Goal: Transaction & Acquisition: Book appointment/travel/reservation

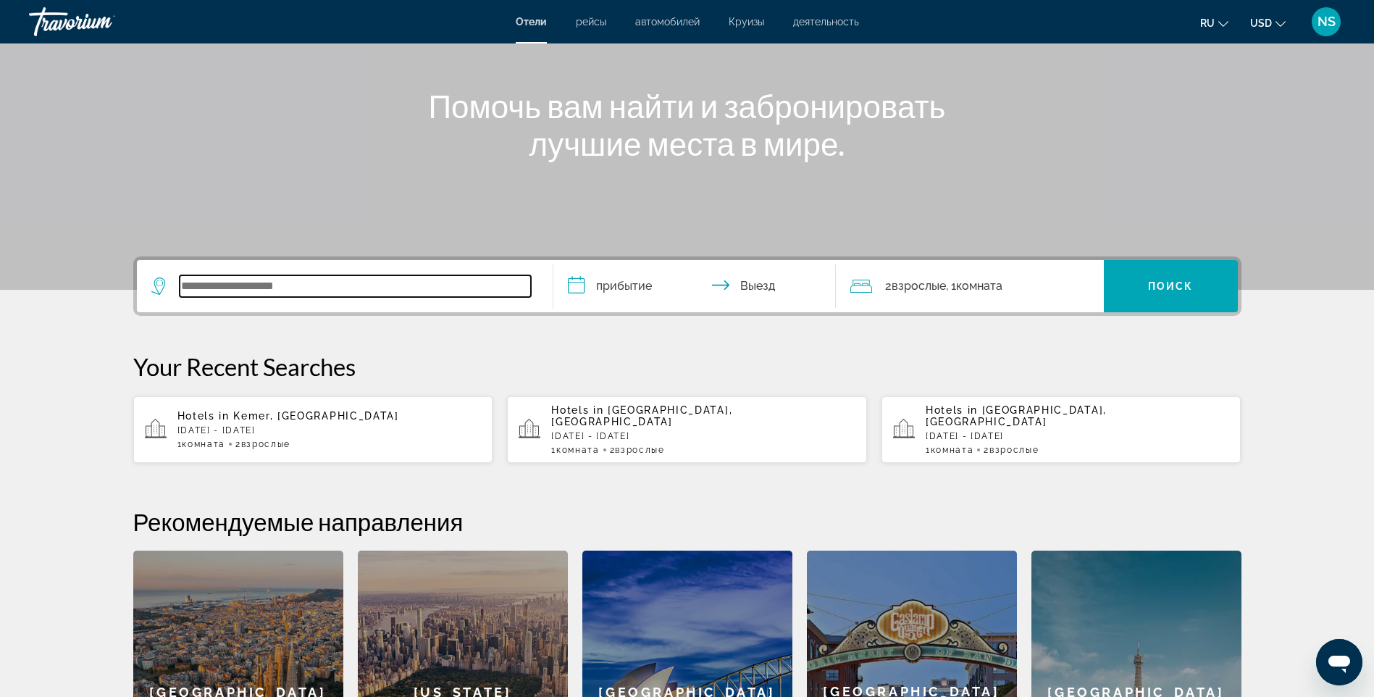
click at [285, 285] on input "Search widget" at bounding box center [355, 286] width 351 height 22
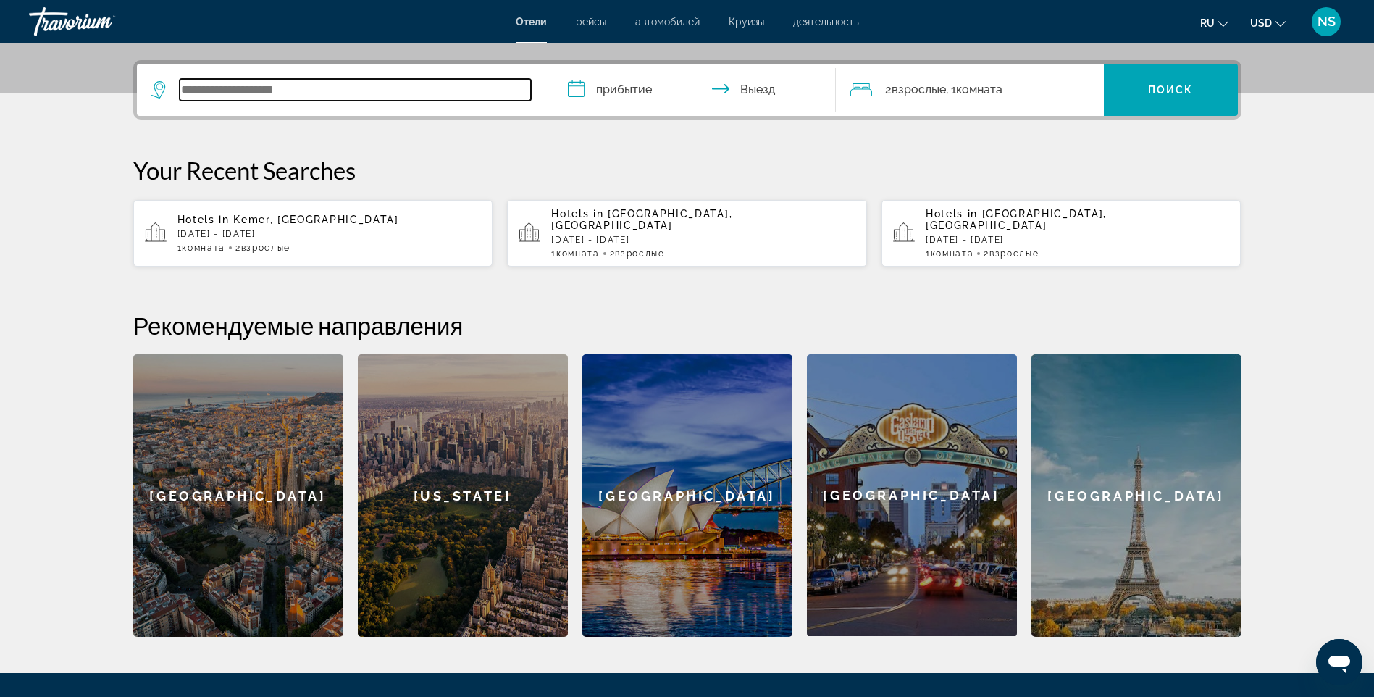
scroll to position [354, 0]
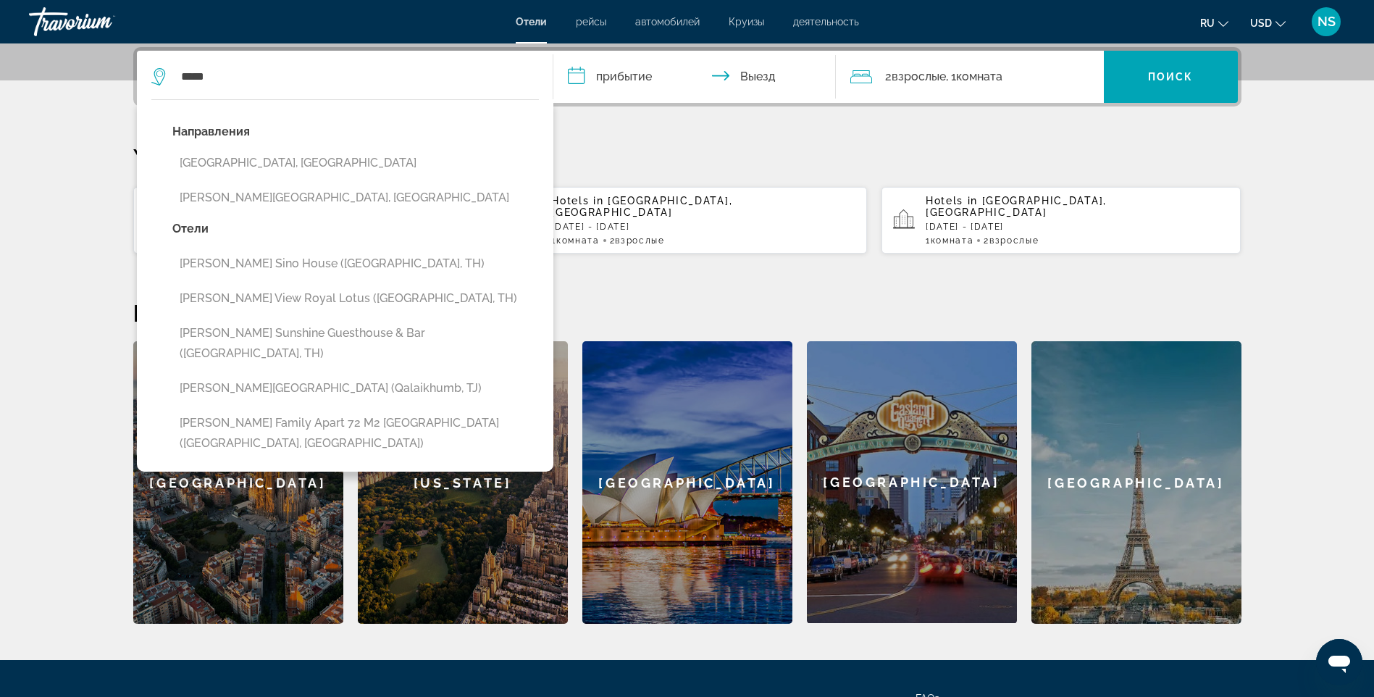
click at [261, 199] on button "[PERSON_NAME][GEOGRAPHIC_DATA], [GEOGRAPHIC_DATA]" at bounding box center [355, 198] width 366 height 28
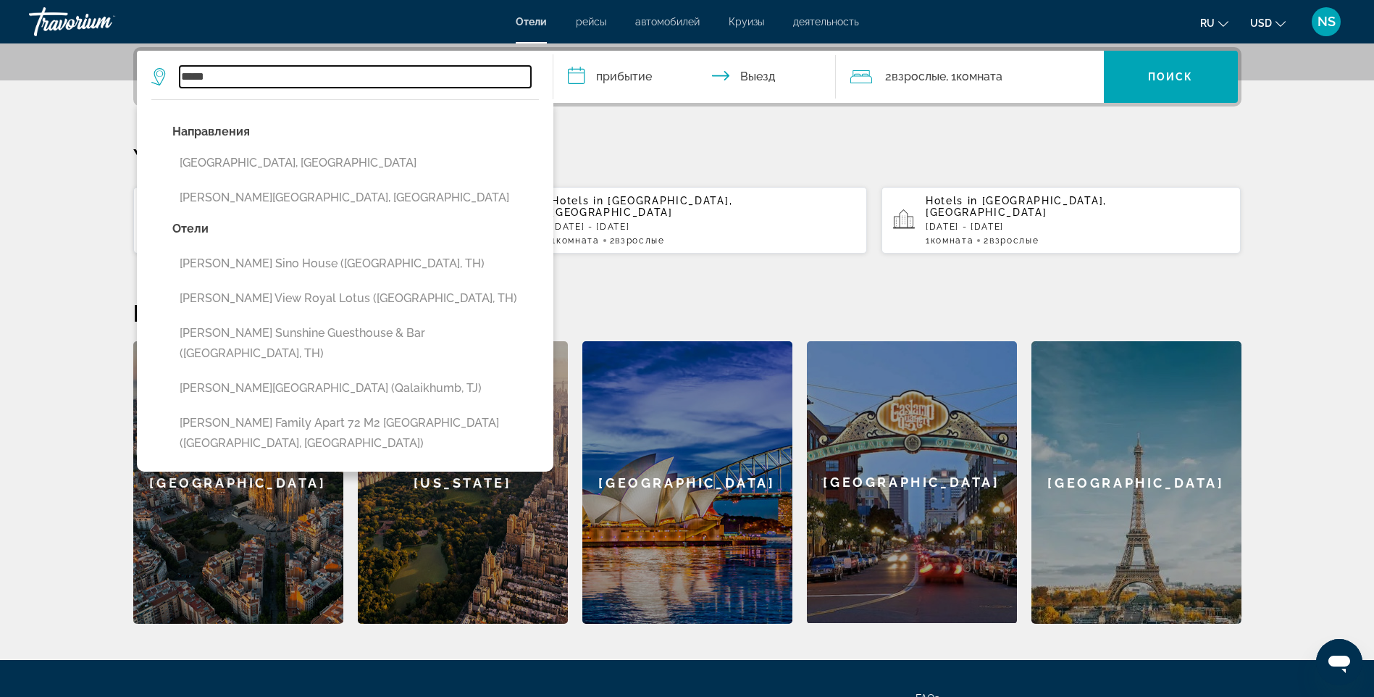
type input "**********"
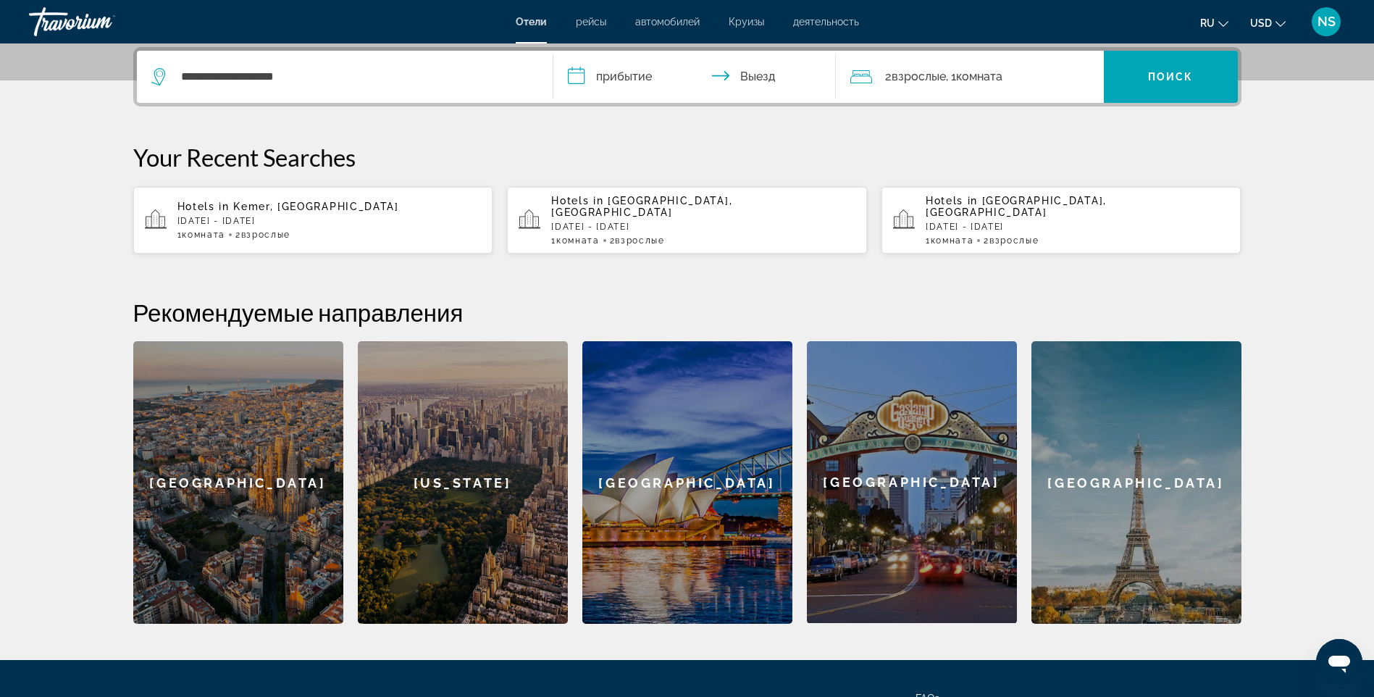
click at [622, 85] on input "**********" at bounding box center [697, 79] width 288 height 56
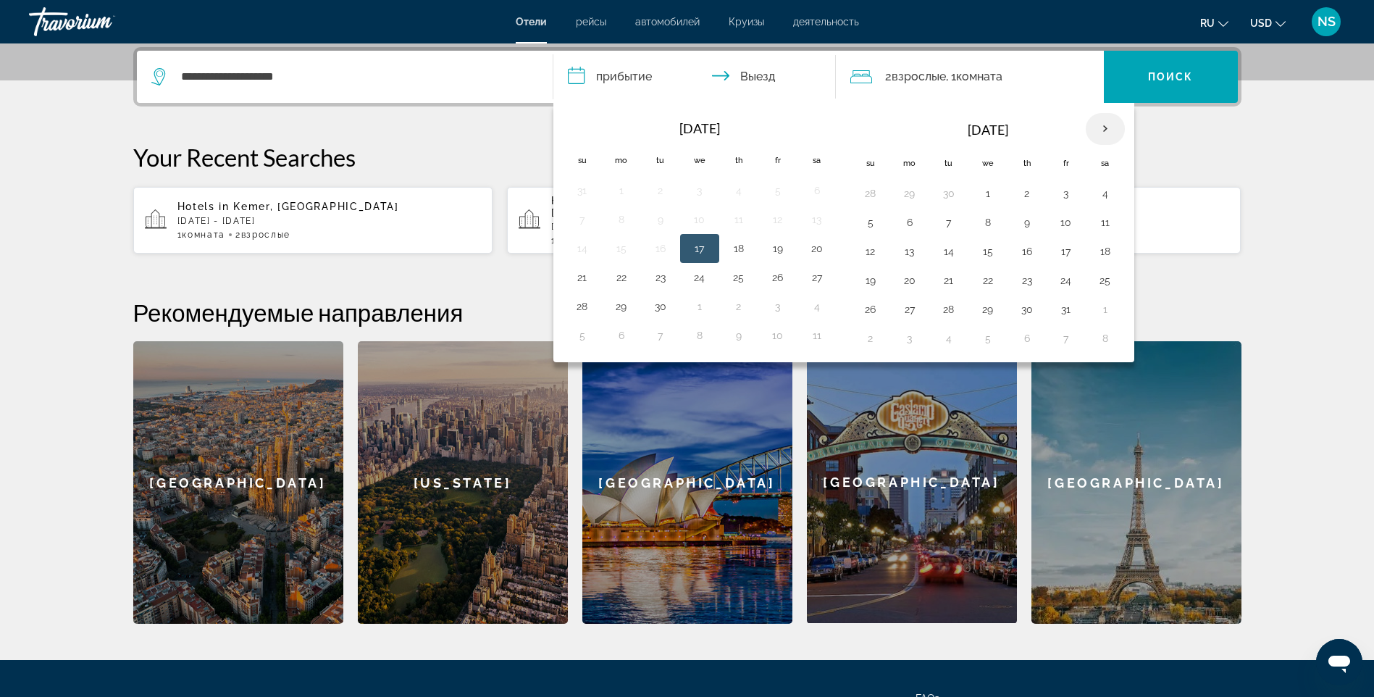
click at [1102, 125] on th "Next month" at bounding box center [1105, 129] width 39 height 32
click at [1108, 197] on button "1" at bounding box center [1105, 193] width 23 height 20
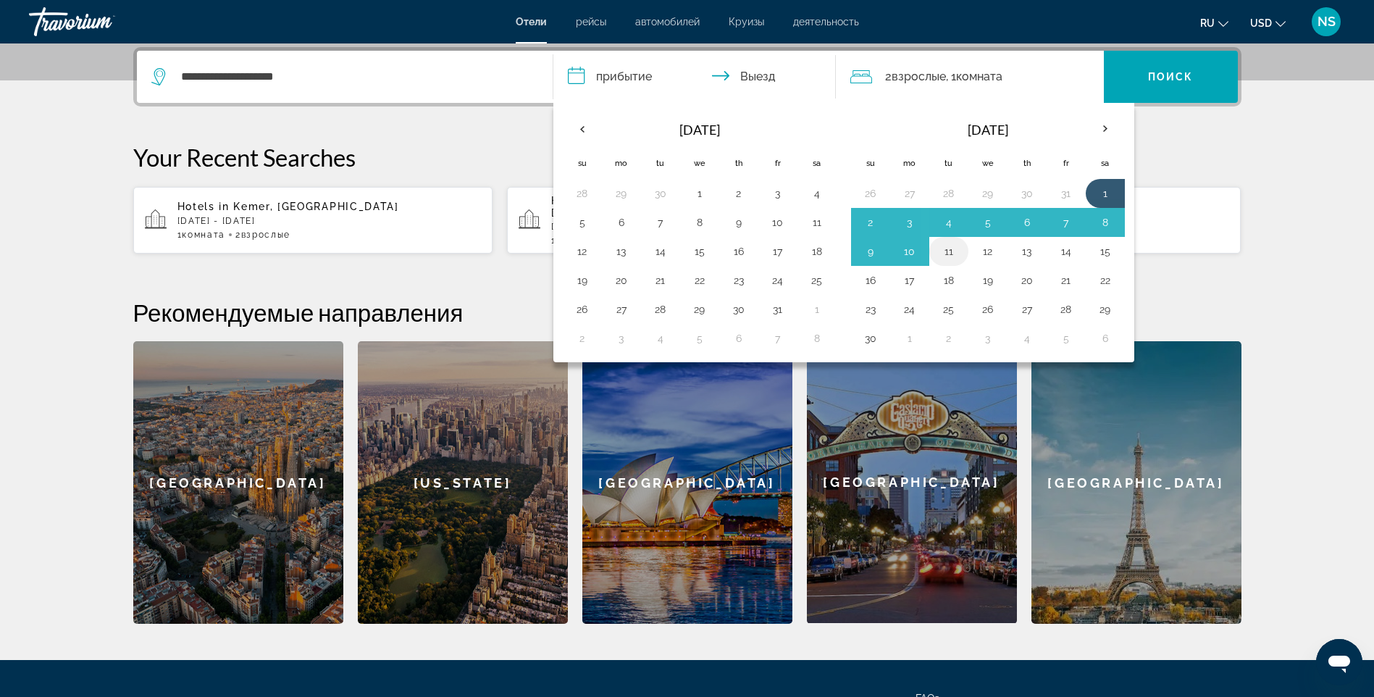
click at [950, 251] on button "11" at bounding box center [948, 251] width 23 height 20
type input "**********"
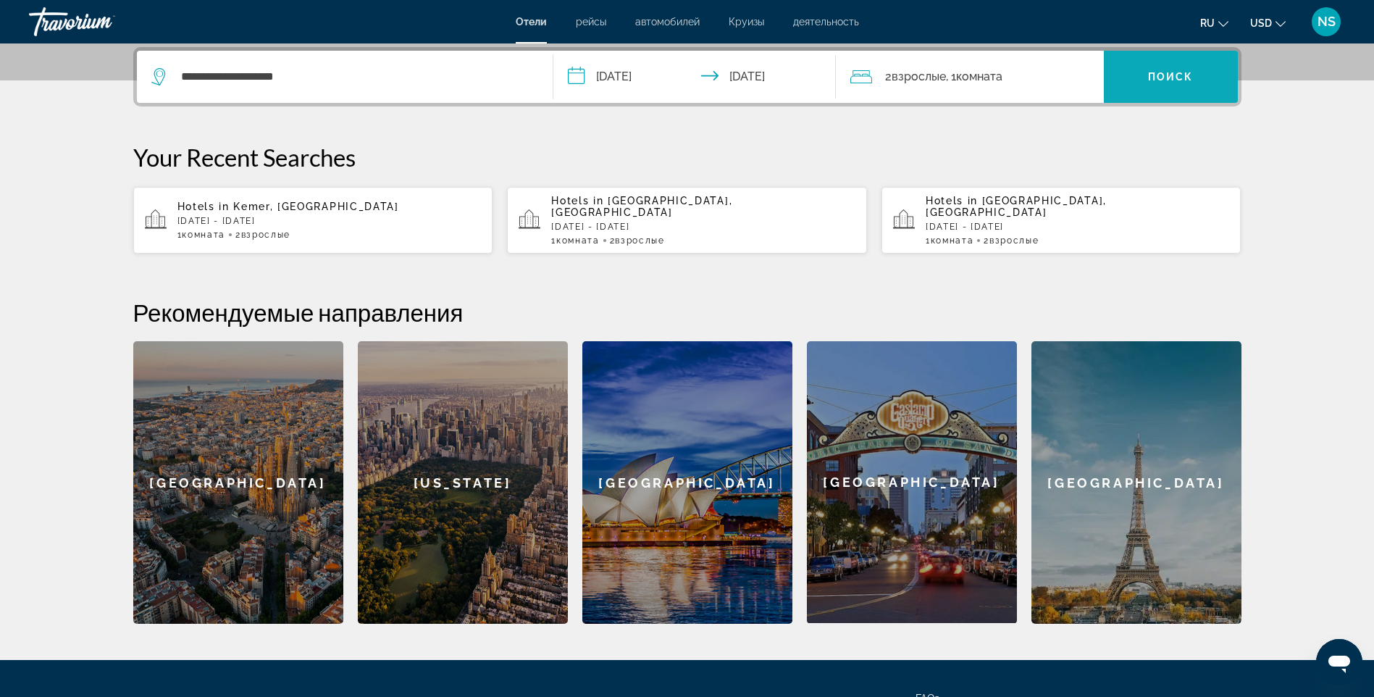
click at [1178, 74] on span "Поиск" at bounding box center [1171, 77] width 46 height 12
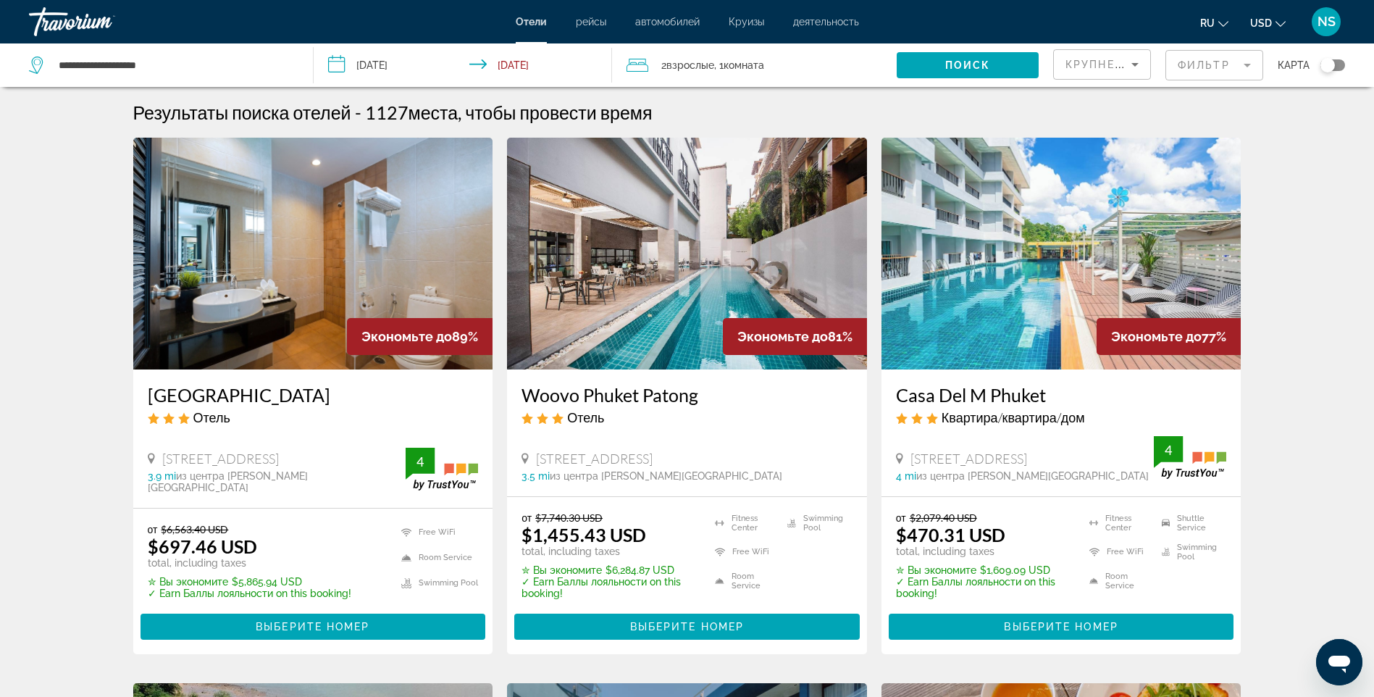
click at [1237, 68] on mat-form-field "Фильтр" at bounding box center [1214, 65] width 98 height 30
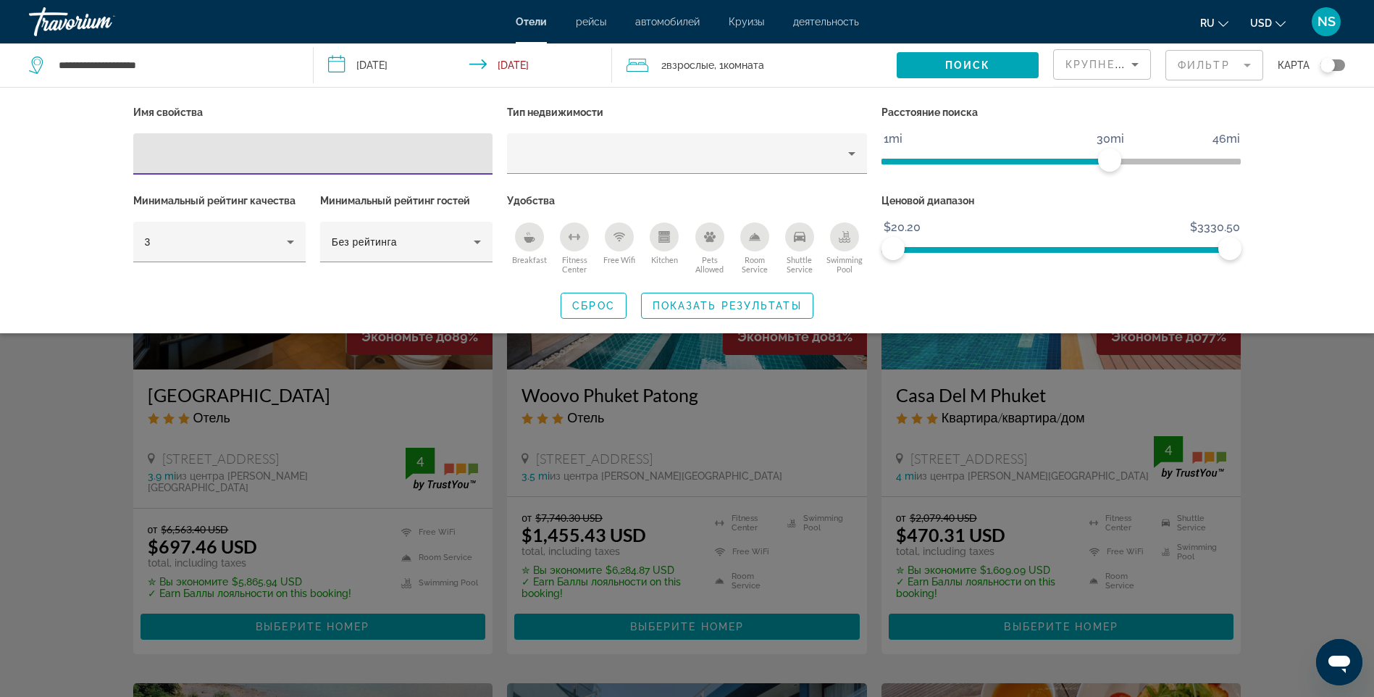
click at [422, 163] on div "Hotel Filters" at bounding box center [313, 153] width 337 height 41
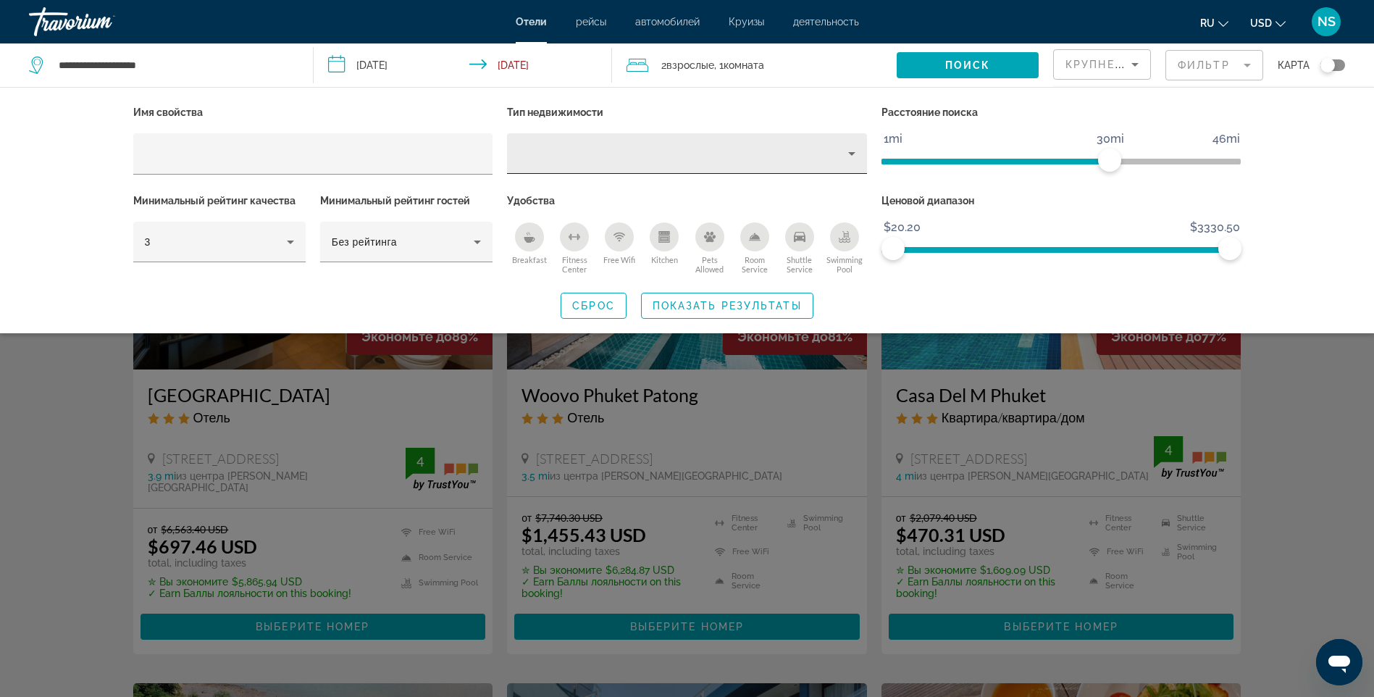
click at [833, 140] on div "Hotel Filters" at bounding box center [687, 153] width 337 height 41
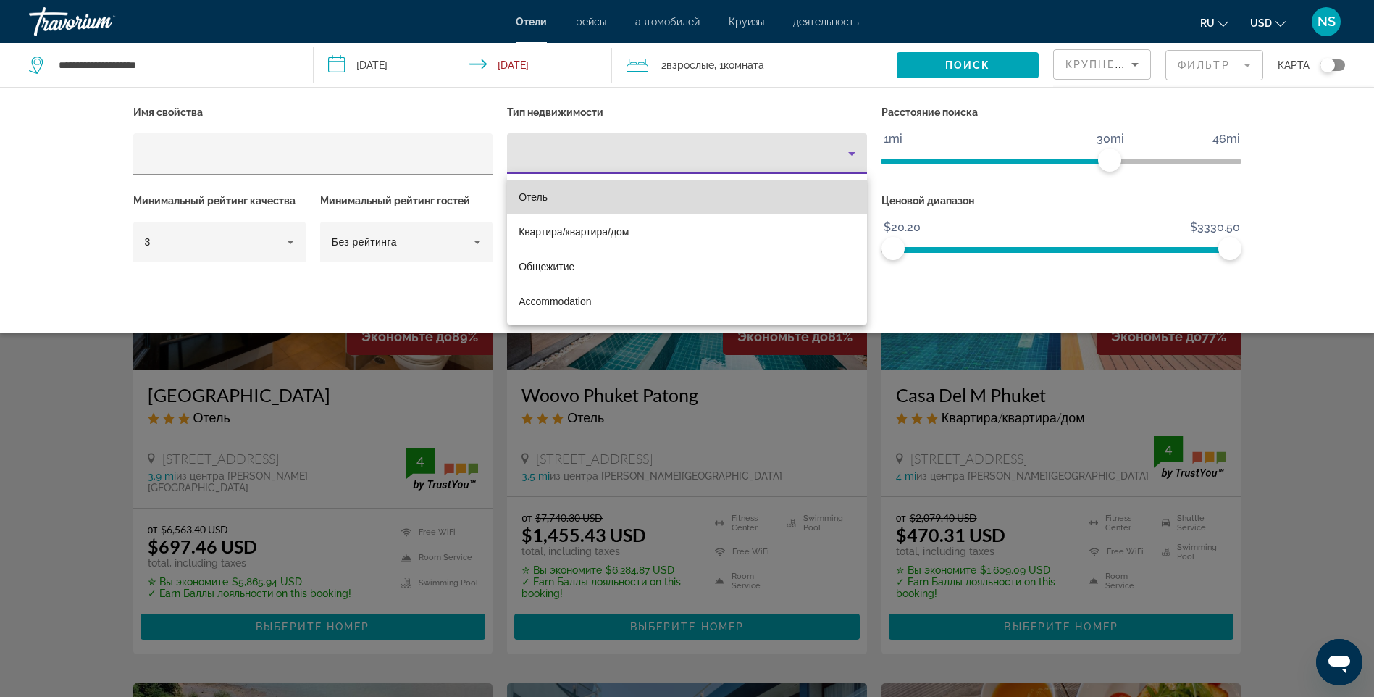
click at [538, 195] on span "Отель" at bounding box center [533, 197] width 29 height 12
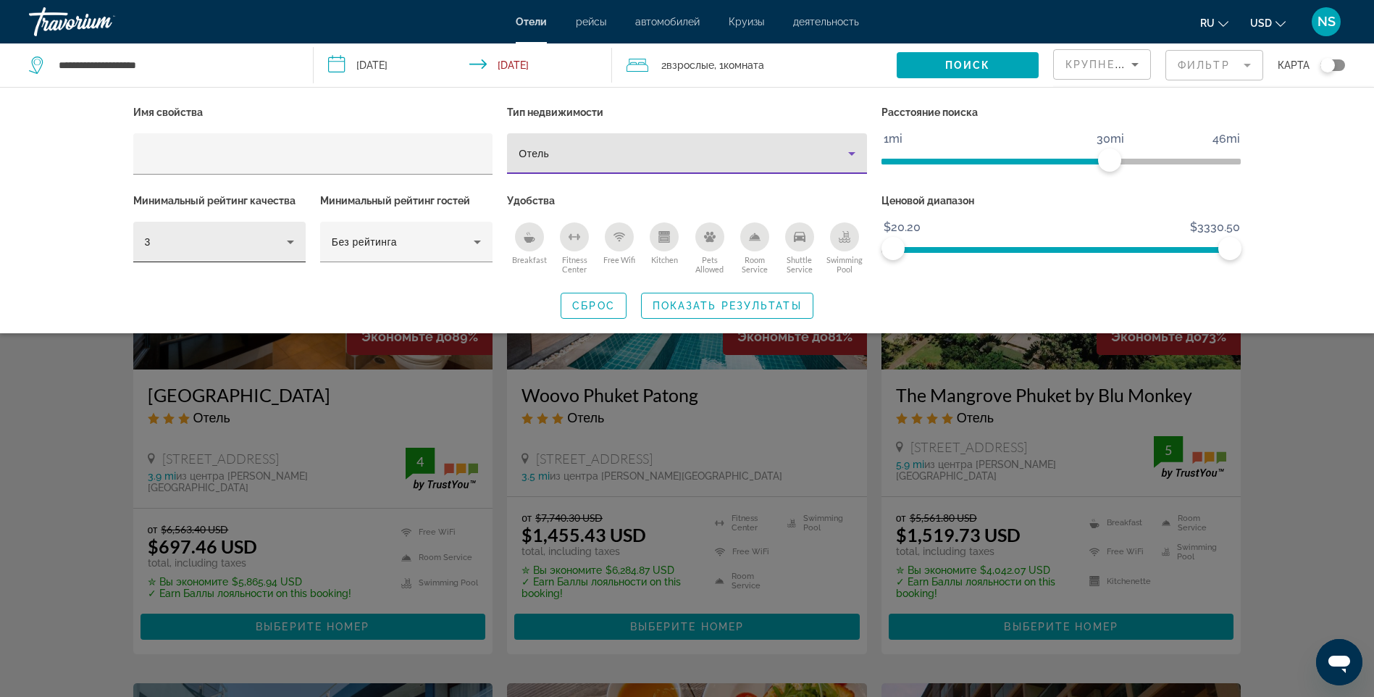
click at [278, 229] on div "3" at bounding box center [219, 242] width 149 height 41
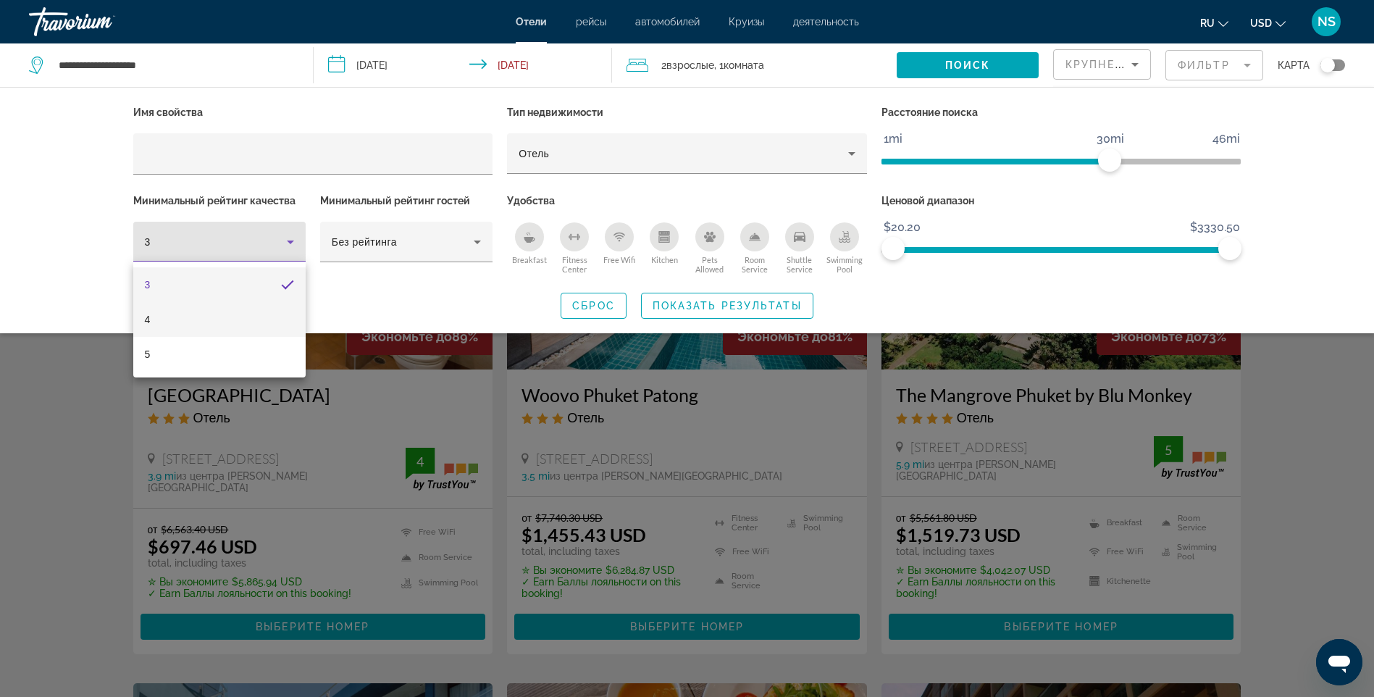
click at [240, 316] on mat-option "4" at bounding box center [219, 319] width 172 height 35
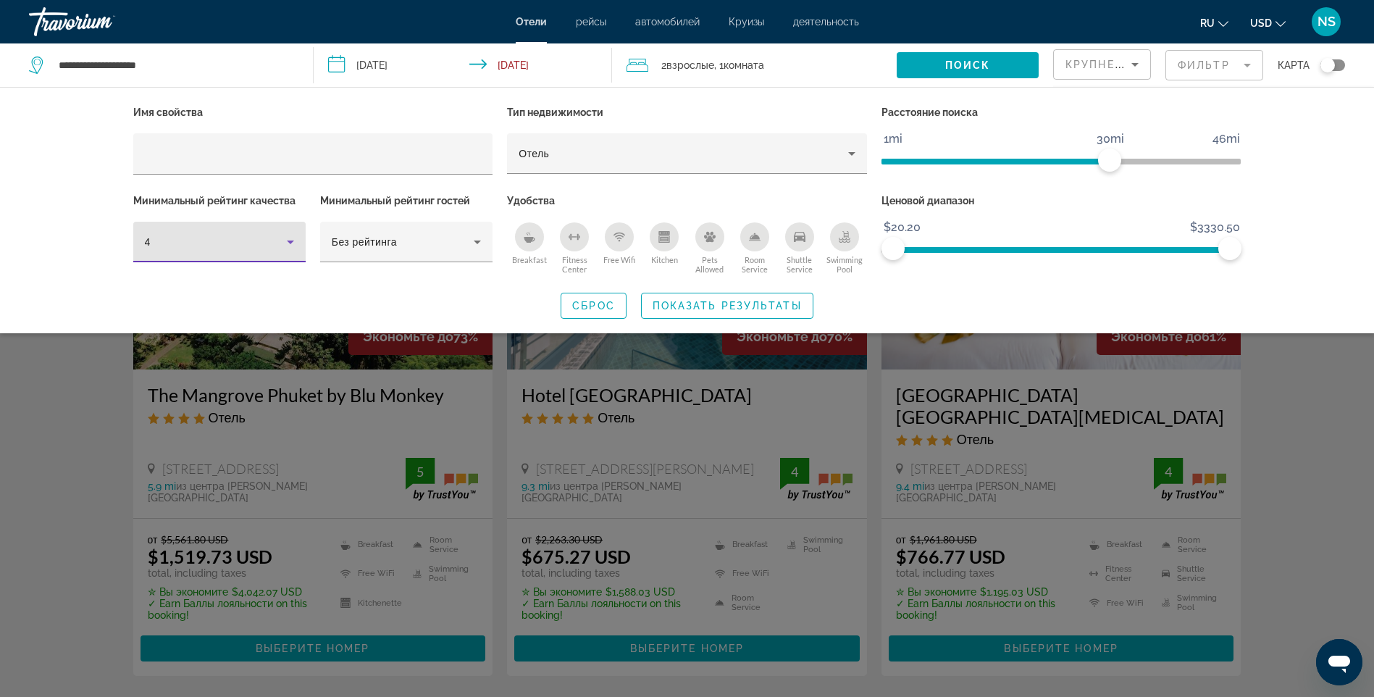
click at [285, 238] on icon "Hotel Filters" at bounding box center [290, 241] width 17 height 17
click at [223, 130] on div at bounding box center [687, 348] width 1374 height 697
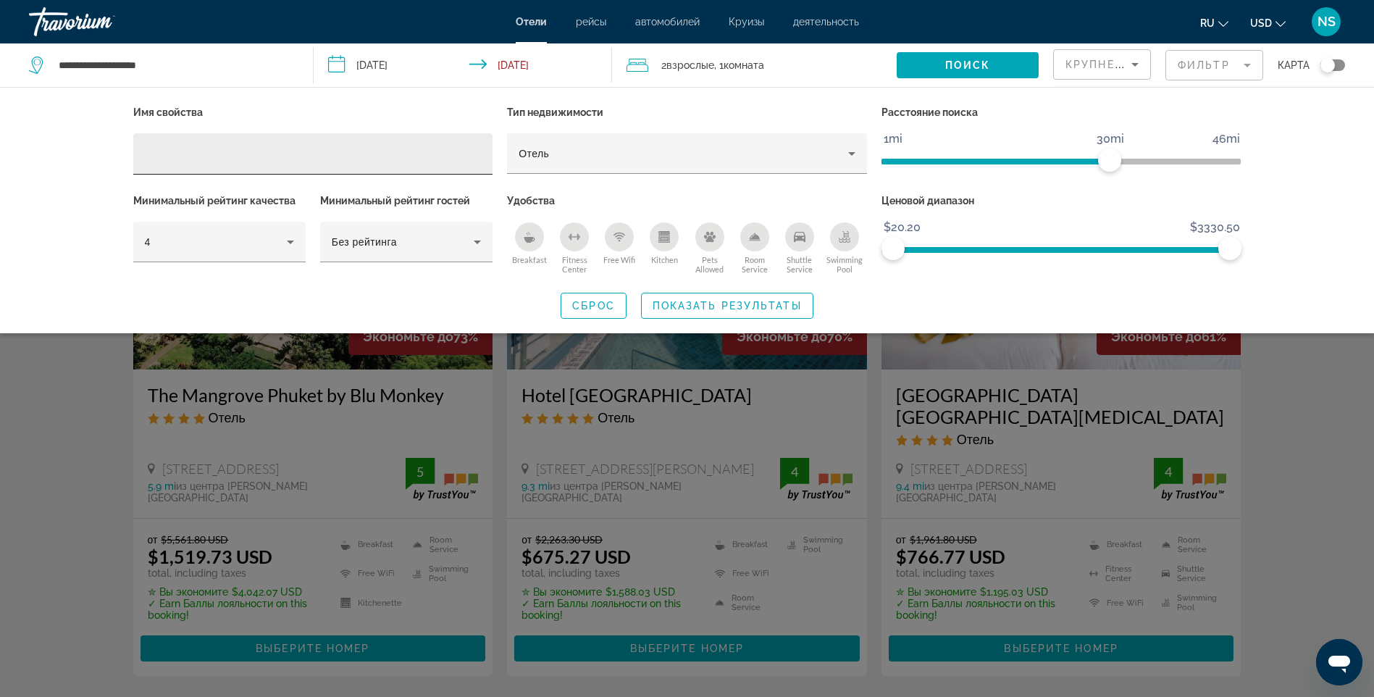
drag, startPoint x: 239, startPoint y: 117, endPoint x: 227, endPoint y: 146, distance: 30.5
click at [240, 117] on p "Имя свойства" at bounding box center [313, 112] width 360 height 20
click at [222, 159] on input "Hotel Filters" at bounding box center [313, 154] width 337 height 17
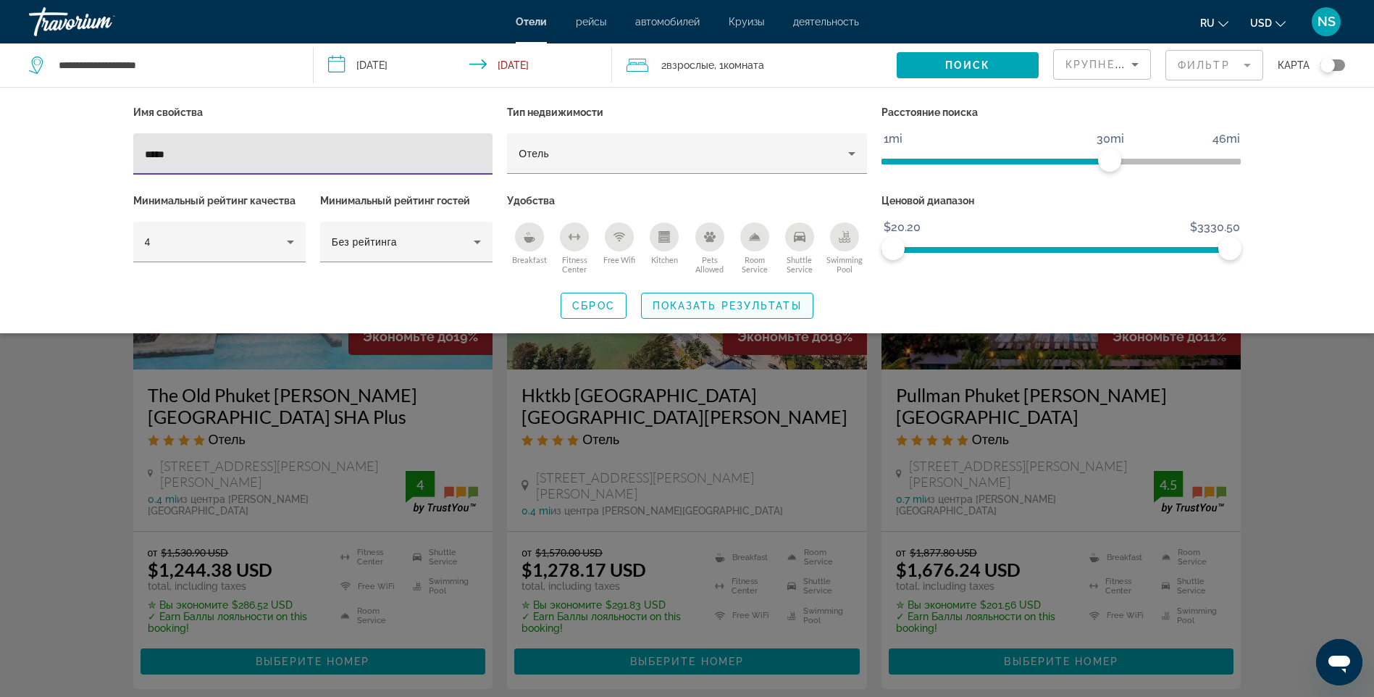
type input "*****"
click at [704, 306] on span "Показать результаты" at bounding box center [726, 306] width 149 height 12
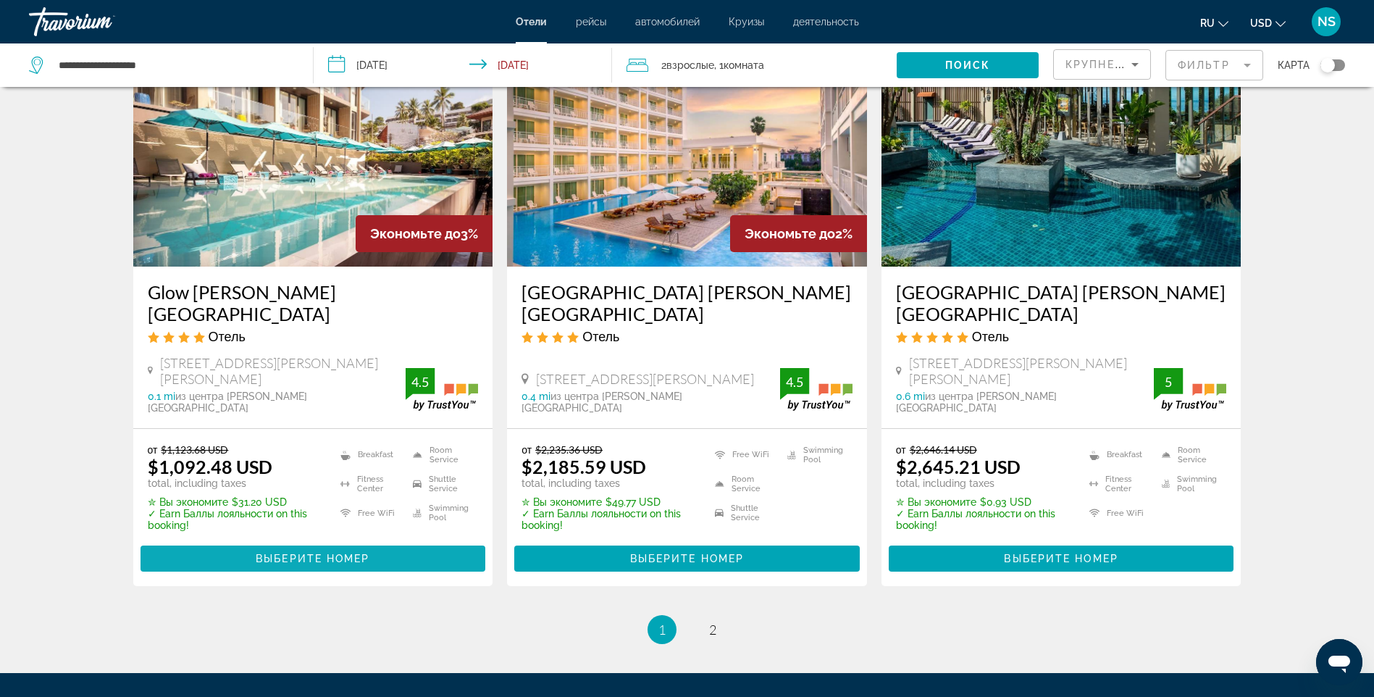
scroll to position [1891, 0]
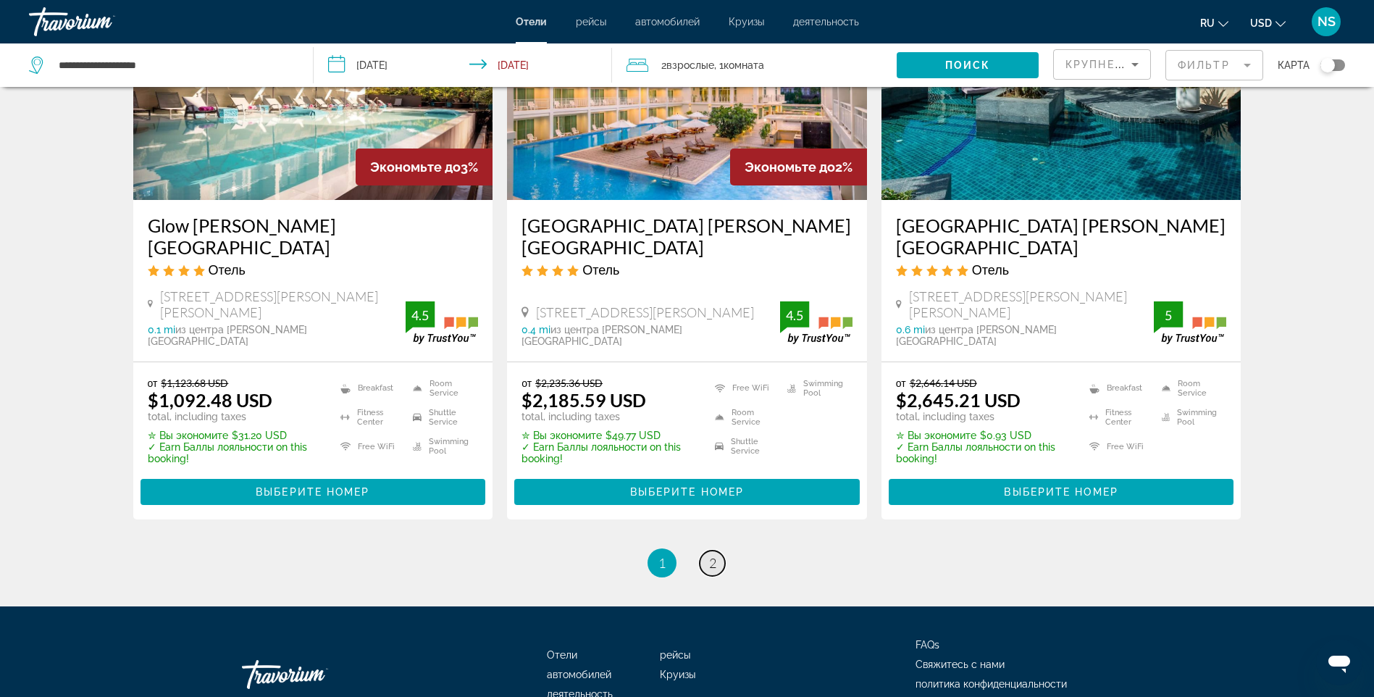
click at [718, 550] on link "page 2" at bounding box center [712, 562] width 25 height 25
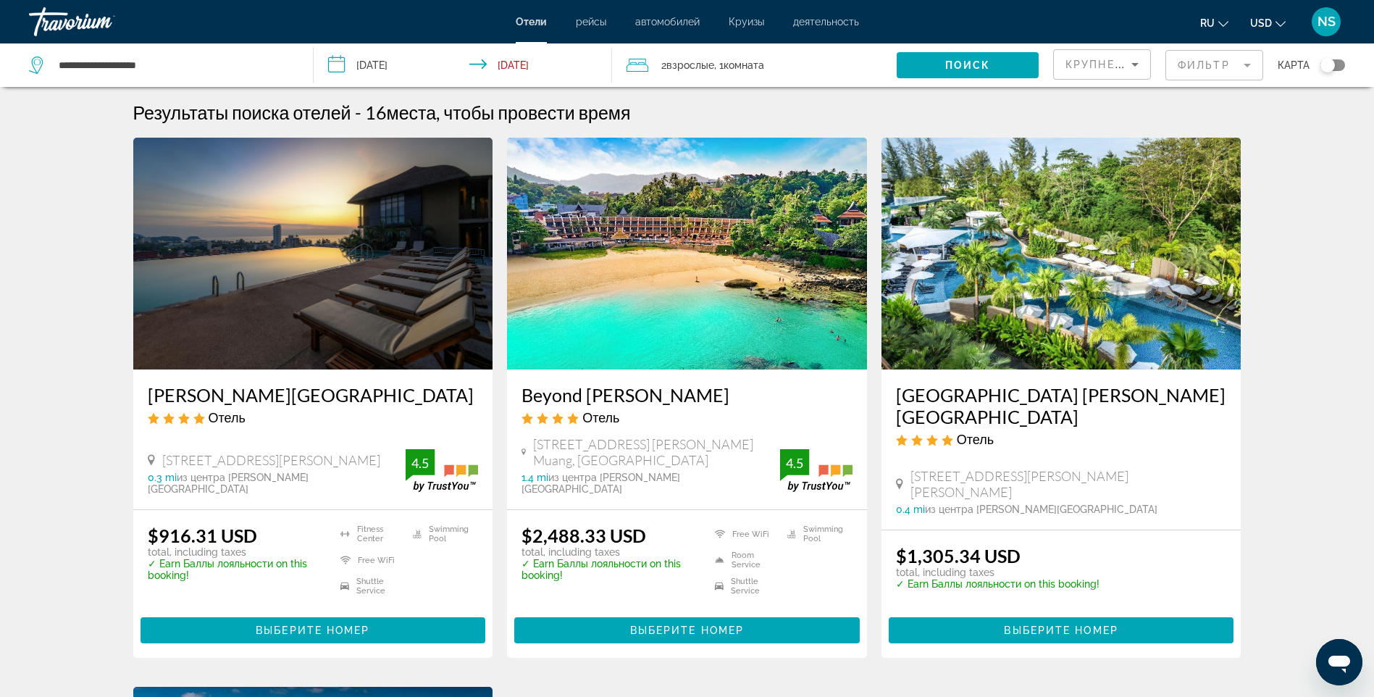
click at [1235, 66] on mat-form-field "Фильтр" at bounding box center [1214, 65] width 98 height 30
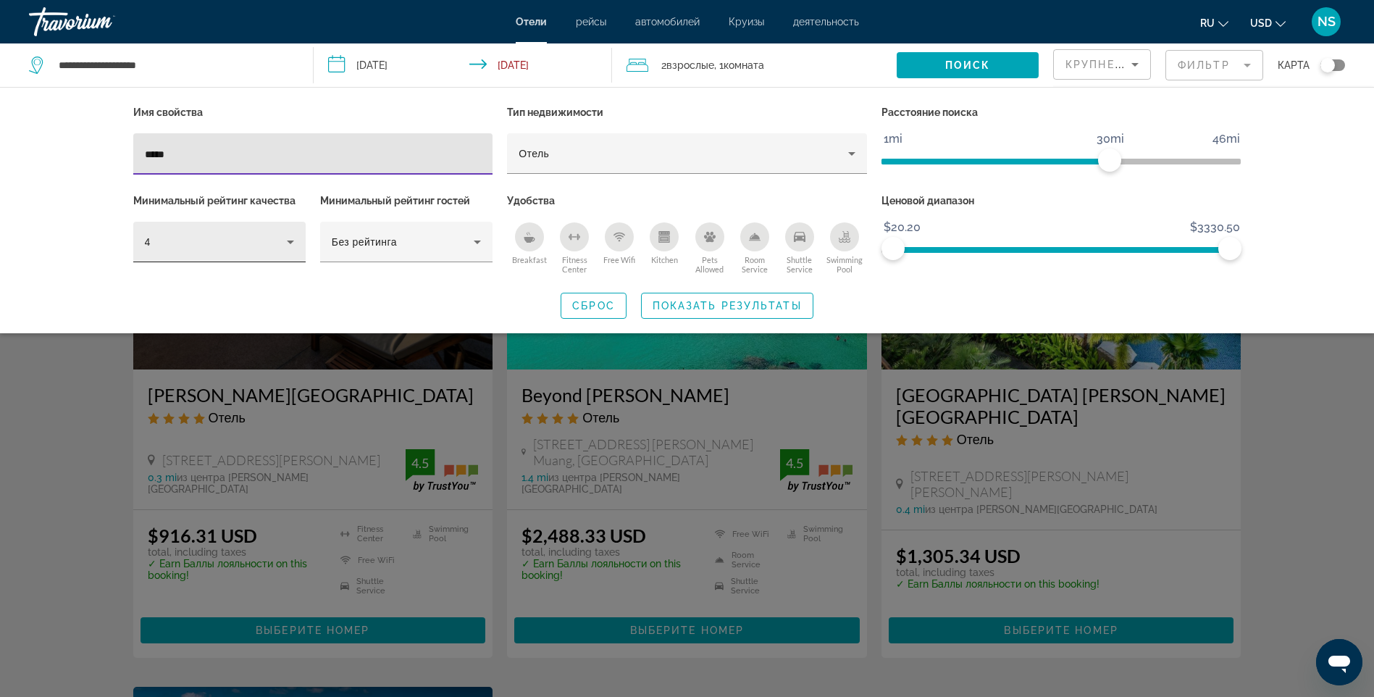
click at [272, 248] on div "4" at bounding box center [216, 241] width 142 height 17
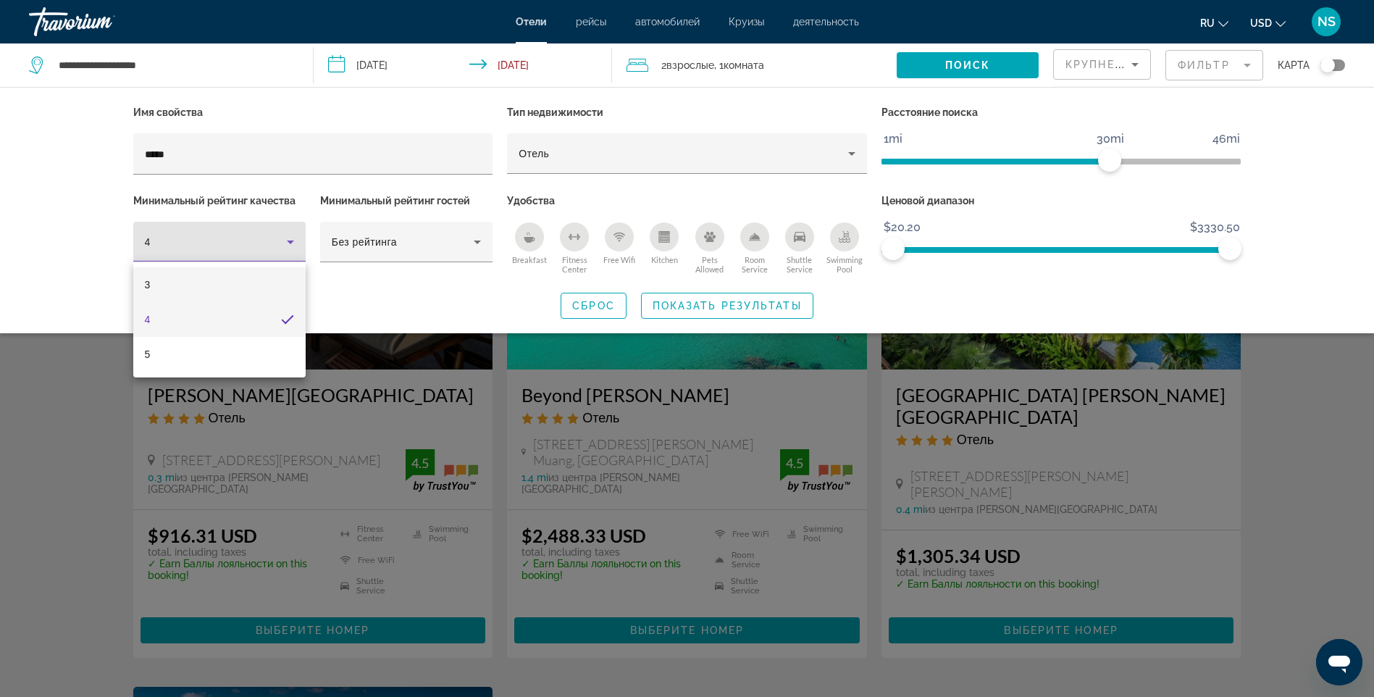
click at [191, 280] on mat-option "3" at bounding box center [219, 284] width 172 height 35
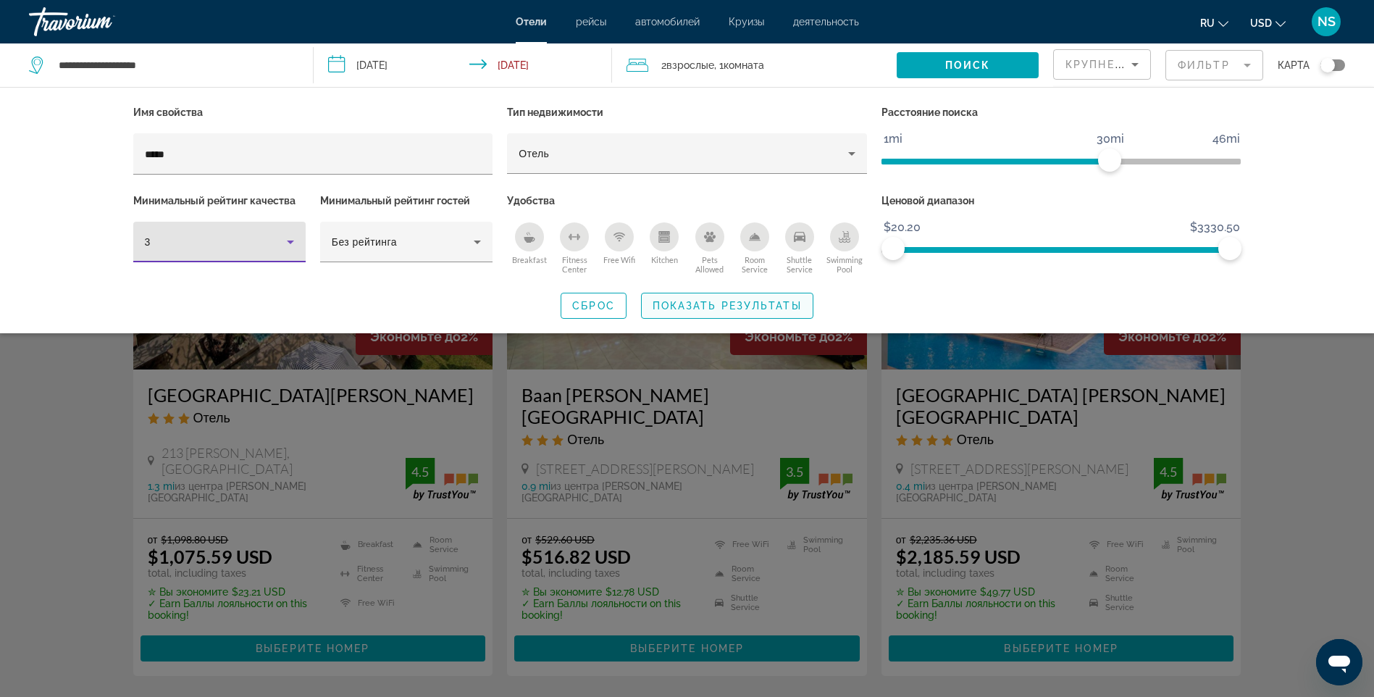
click at [761, 308] on span "Показать результаты" at bounding box center [726, 306] width 149 height 12
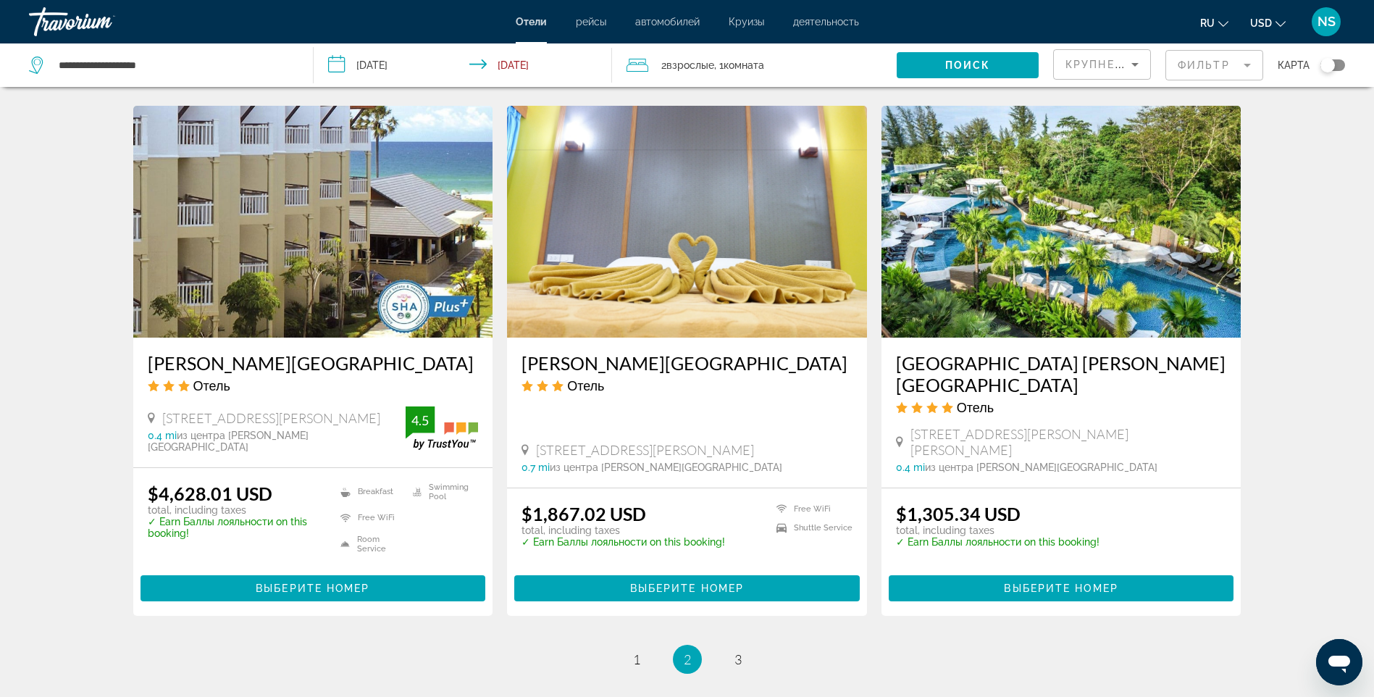
scroll to position [1841, 0]
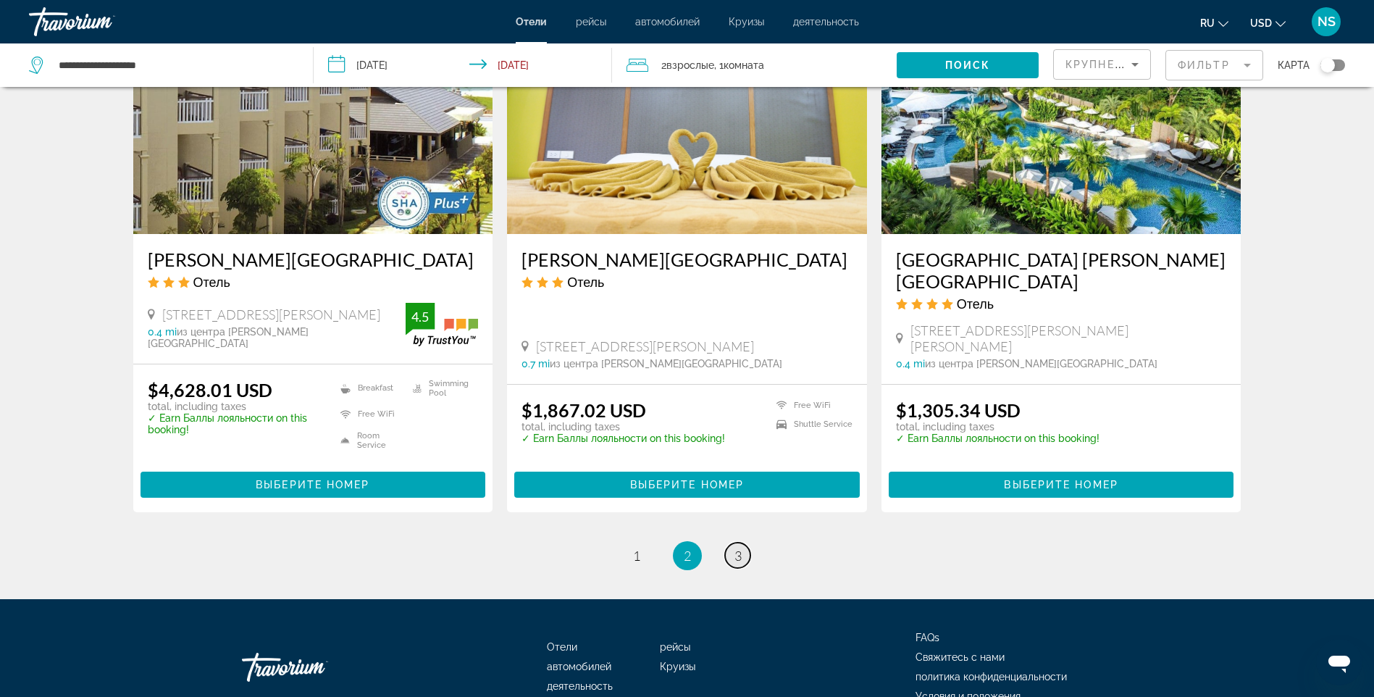
click at [734, 547] on span "3" at bounding box center [737, 555] width 7 height 16
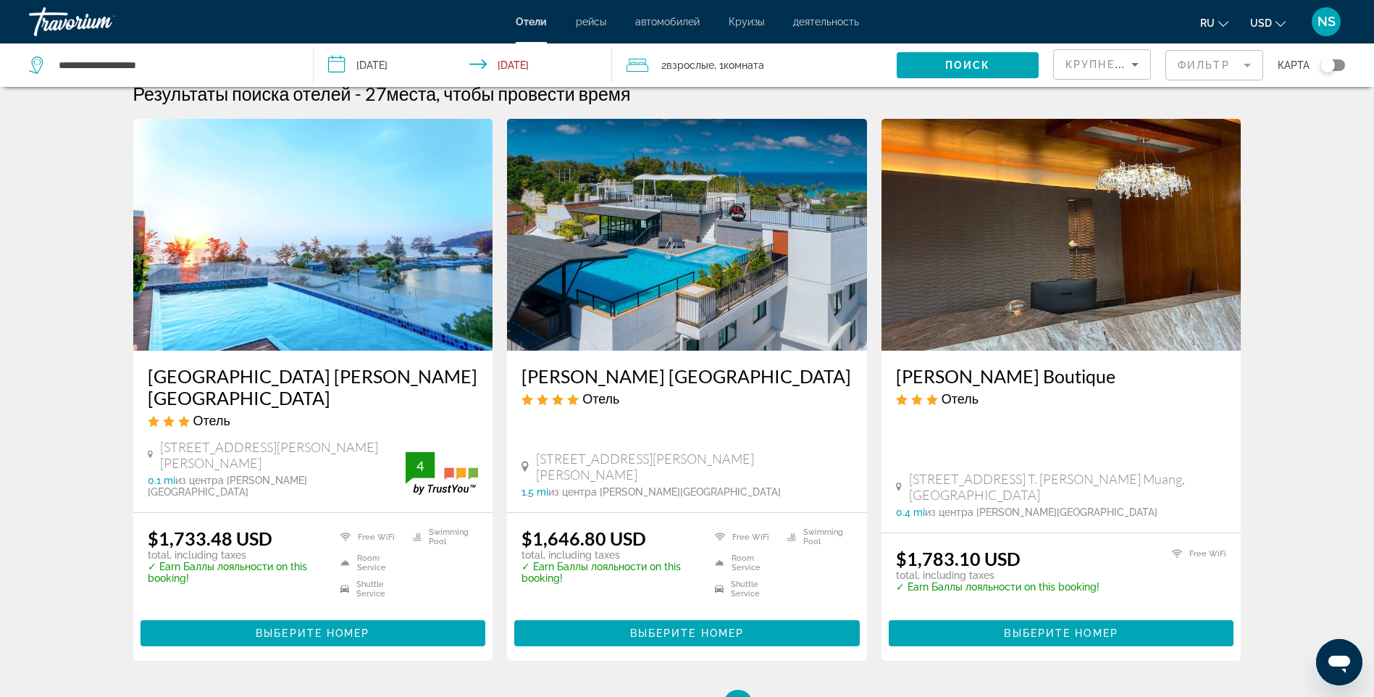
scroll to position [72, 0]
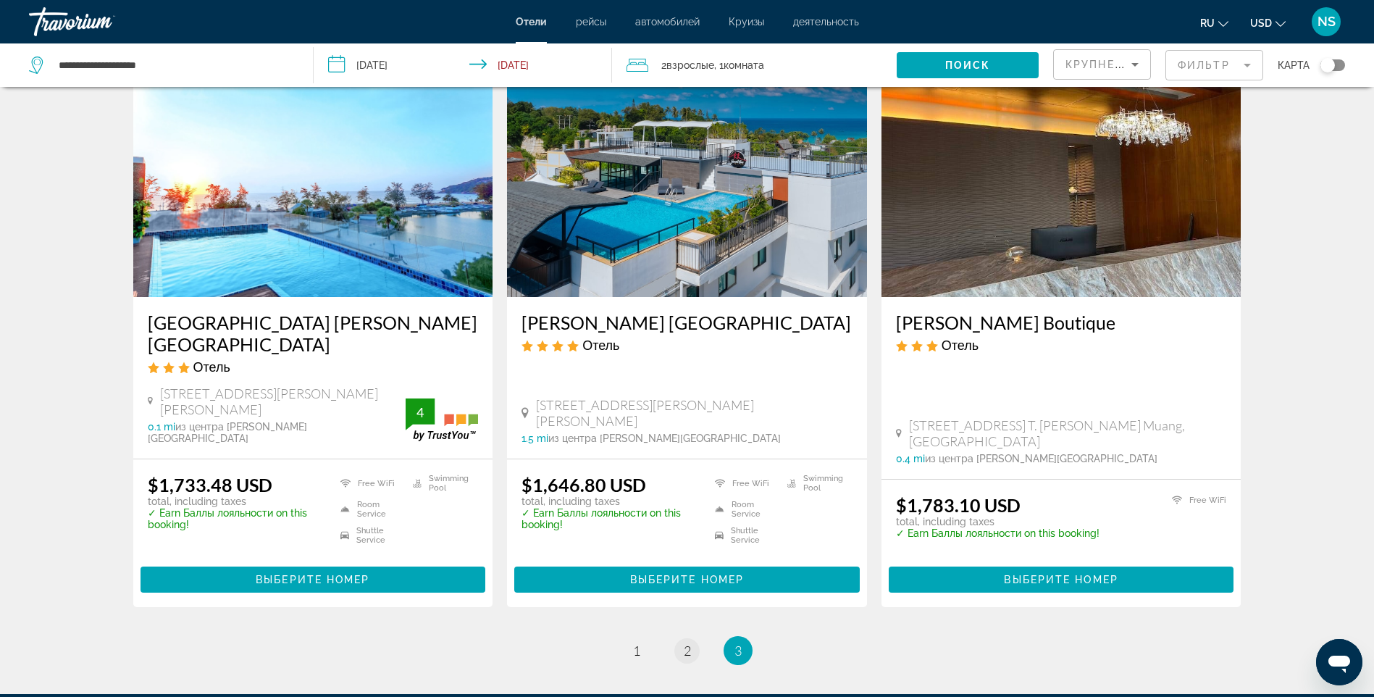
click at [694, 636] on li "page 2" at bounding box center [687, 650] width 29 height 29
click at [693, 638] on link "page 2" at bounding box center [686, 650] width 25 height 25
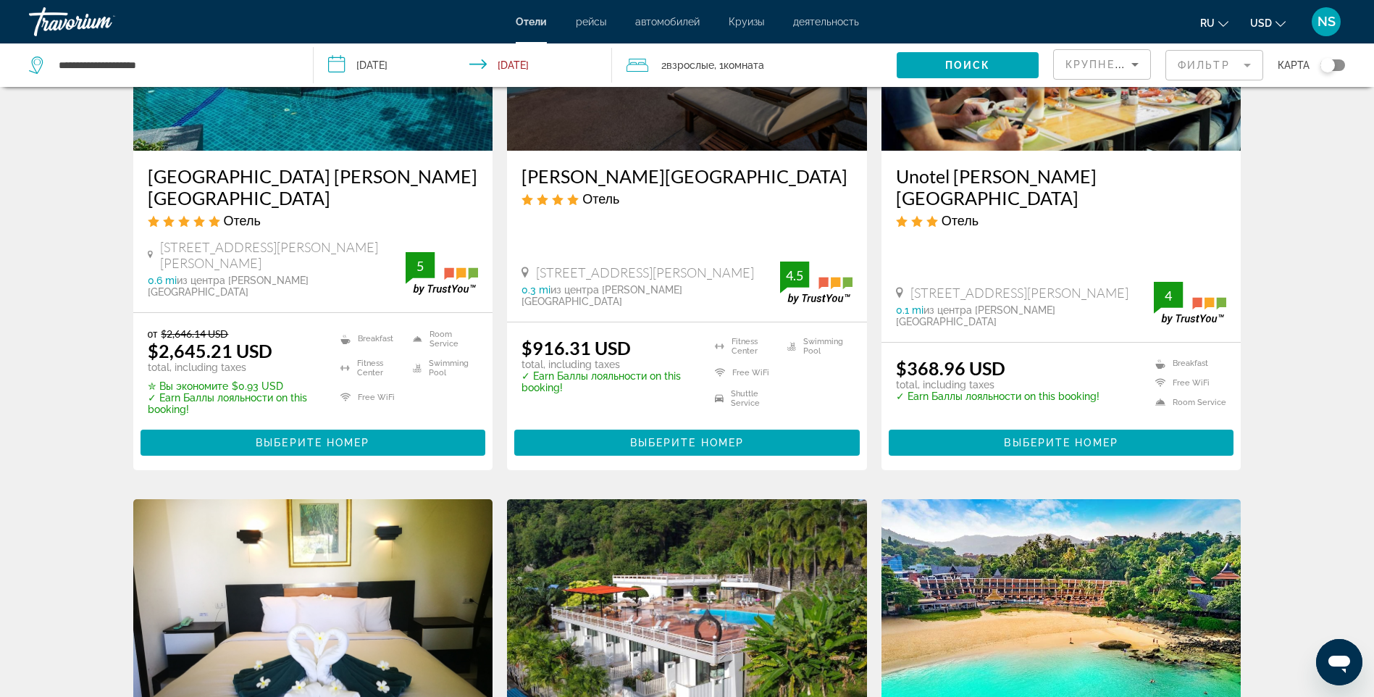
scroll to position [1086, 0]
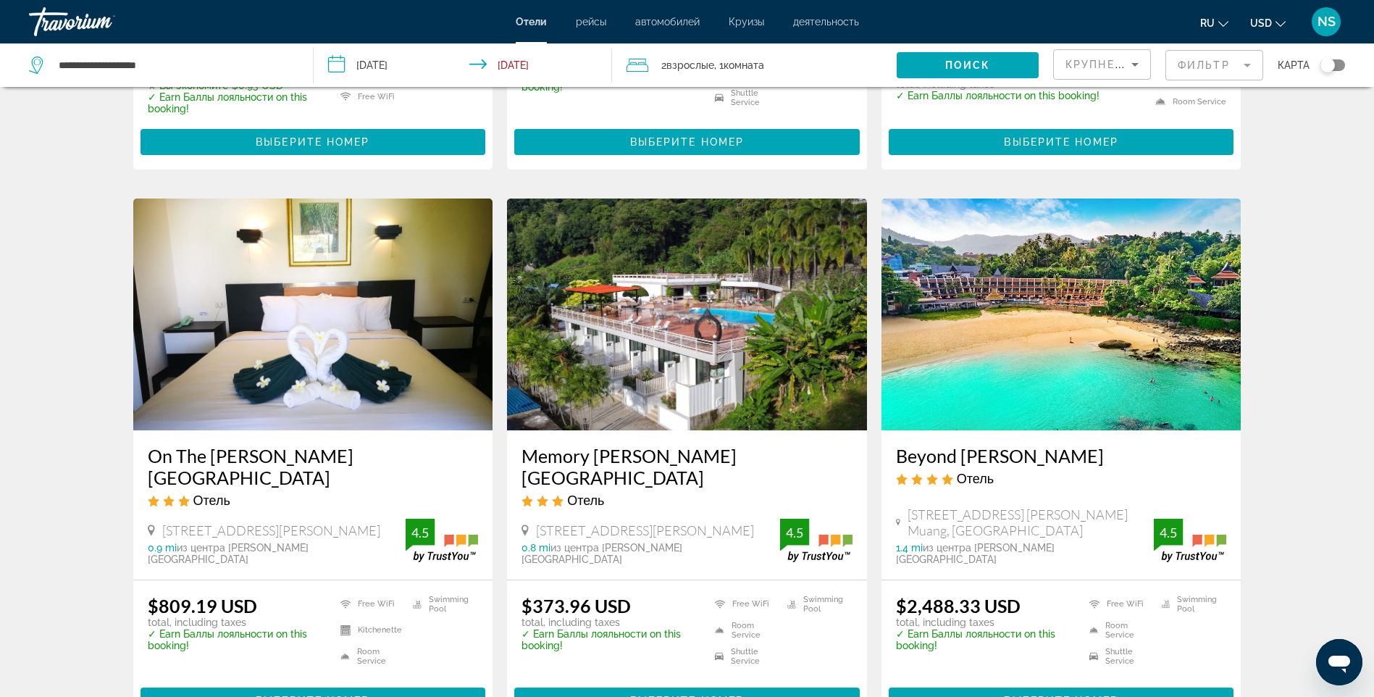
click at [665, 261] on img "Main content" at bounding box center [687, 314] width 360 height 232
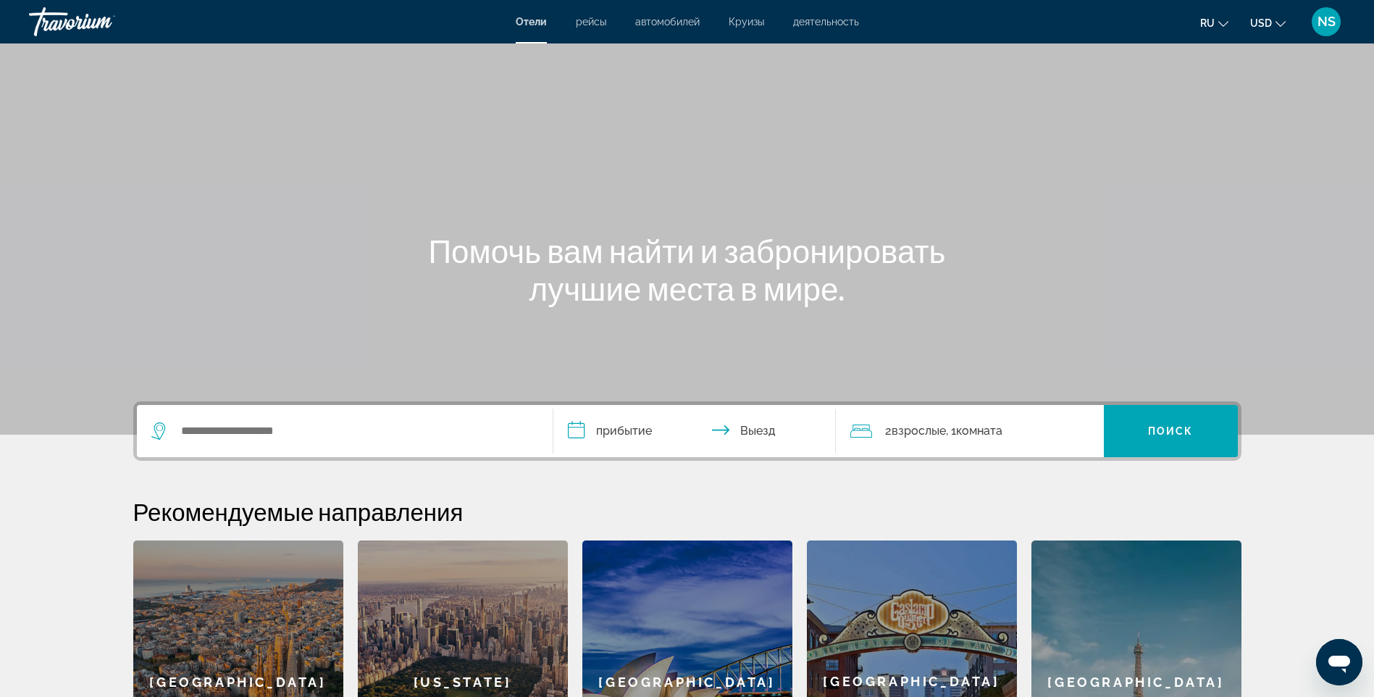
click at [595, 25] on span "рейсы" at bounding box center [591, 22] width 30 height 12
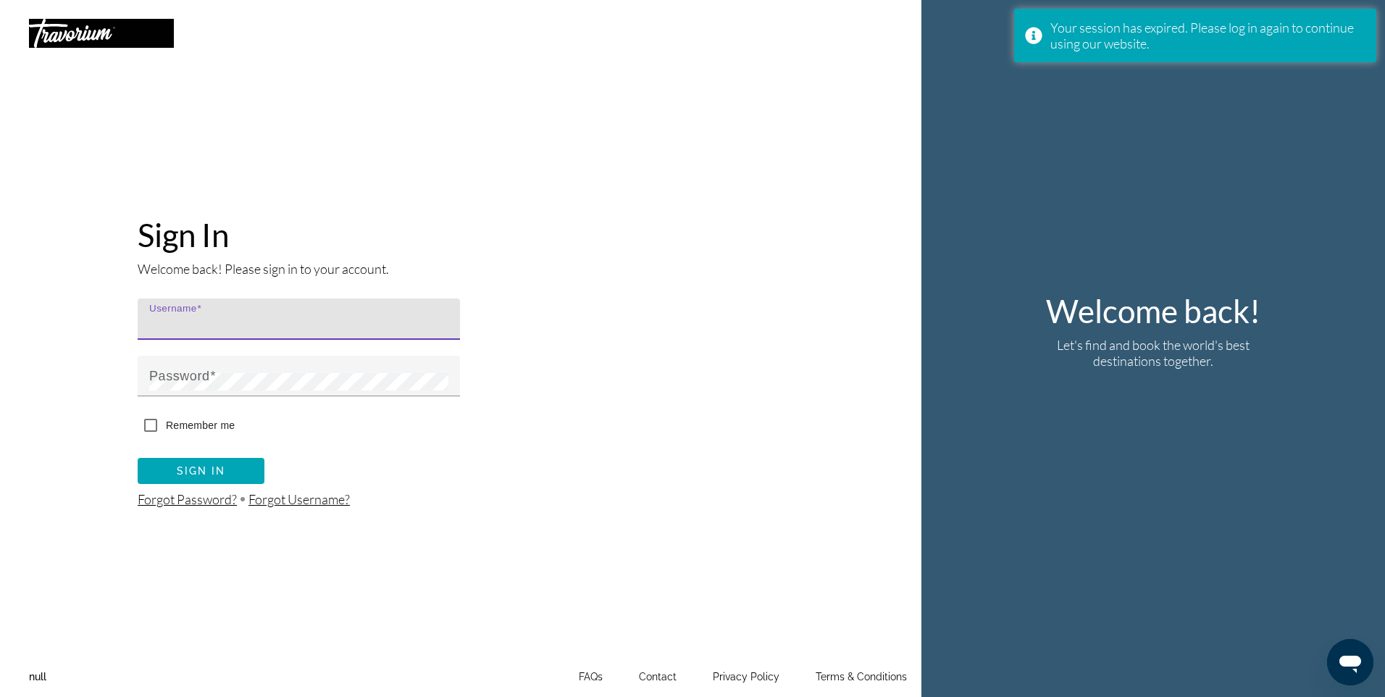
click at [295, 325] on input "Username" at bounding box center [303, 324] width 308 height 17
